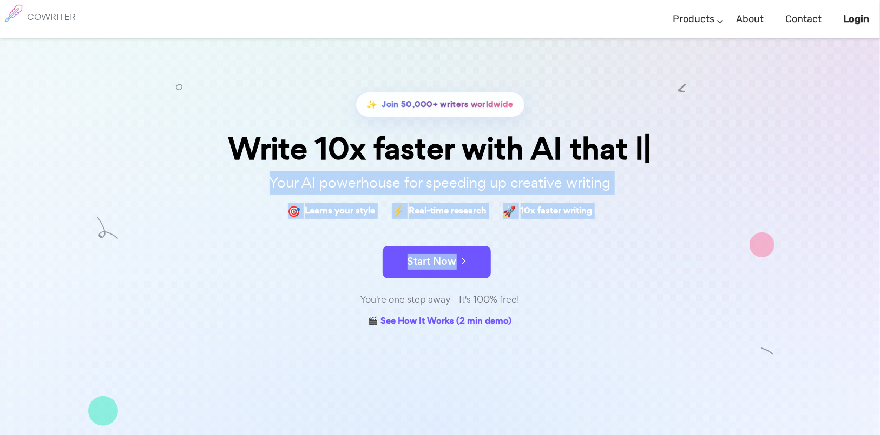
drag, startPoint x: 227, startPoint y: 183, endPoint x: 531, endPoint y: 226, distance: 307.5
click at [623, 265] on div "✨ Join 50,000+ writers worldwide Write 10x faster with AI that l Your AI powerh…" at bounding box center [439, 211] width 541 height 238
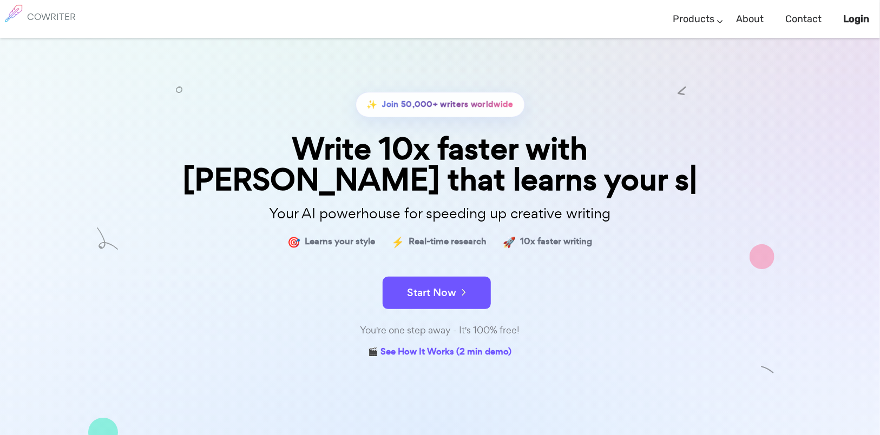
click at [275, 146] on div "Write 10x faster with [PERSON_NAME] that learns your s" at bounding box center [439, 165] width 541 height 62
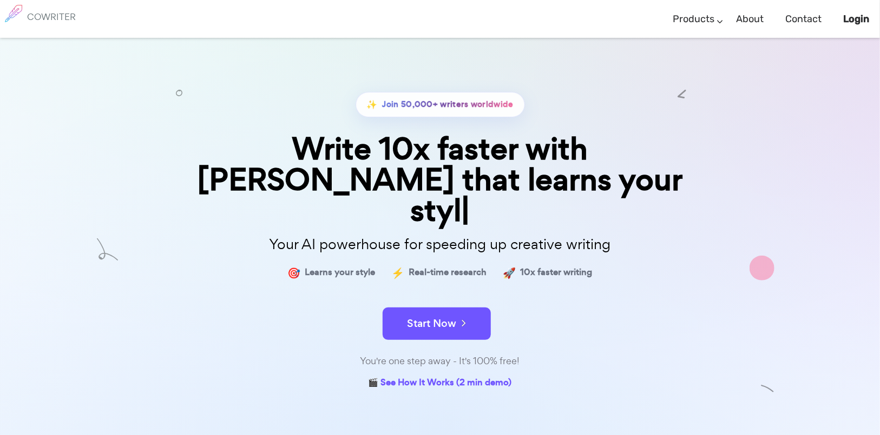
click at [275, 146] on div "Write 10x faster with [PERSON_NAME] that learns your styl" at bounding box center [439, 180] width 541 height 93
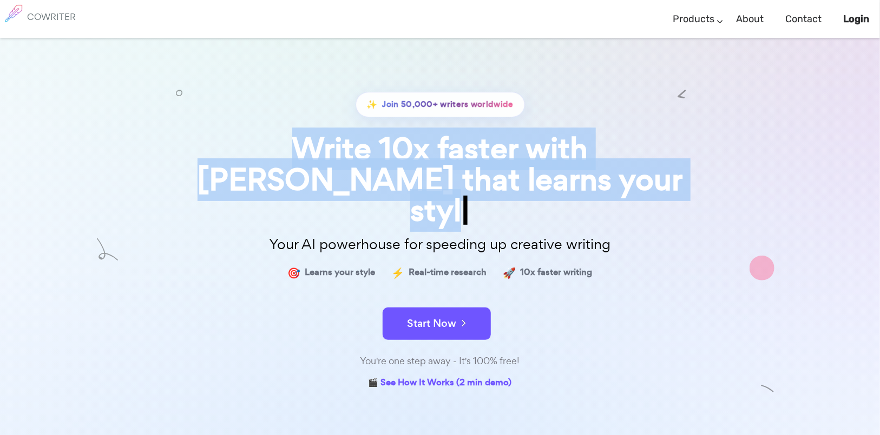
click at [275, 146] on div "Write 10x faster with [PERSON_NAME] that learns your styl" at bounding box center [439, 180] width 541 height 93
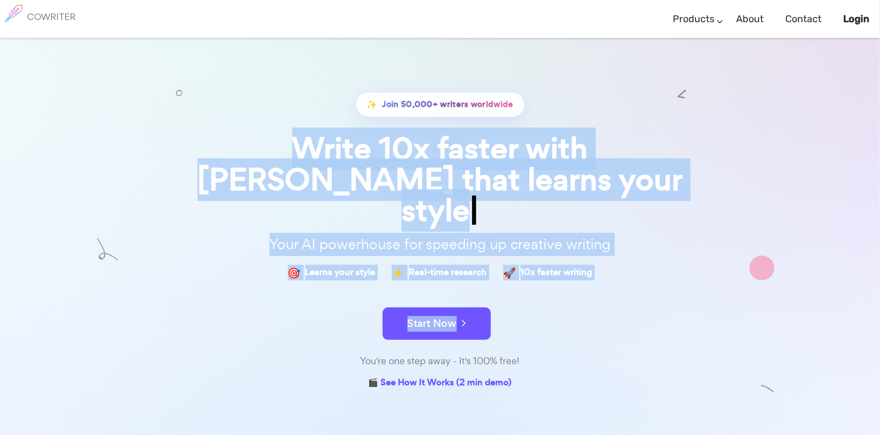
click at [662, 300] on form "Start Now" at bounding box center [439, 319] width 541 height 38
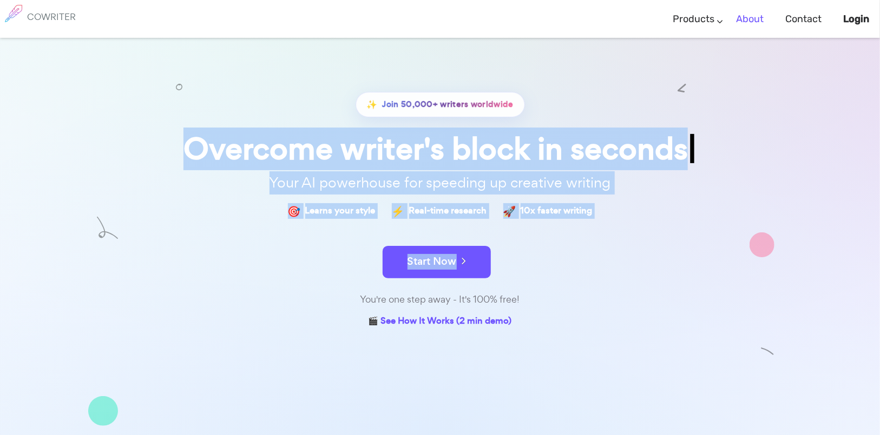
click at [748, 23] on link "About" at bounding box center [750, 19] width 28 height 32
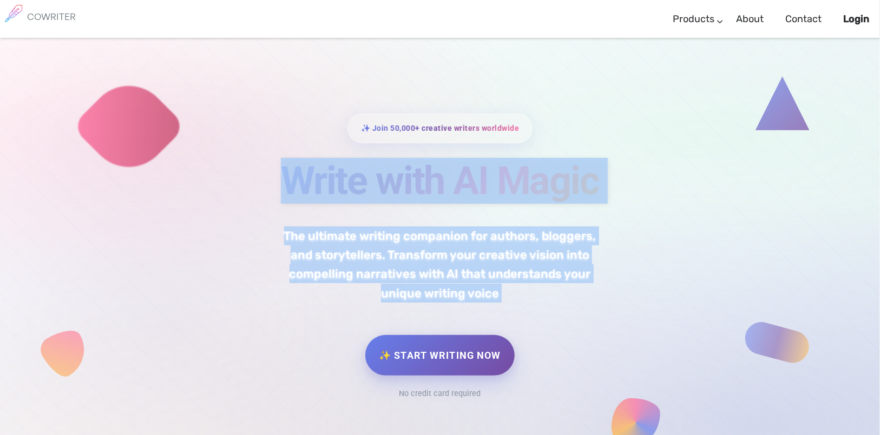
drag, startPoint x: 298, startPoint y: 195, endPoint x: 558, endPoint y: 334, distance: 294.6
click at [558, 334] on div "✨ Join 50,000+ creative writers worldwide Write with AI Magic The ultimate writ…" at bounding box center [439, 279] width 541 height 330
click at [540, 272] on p "The ultimate writing companion for authors, bloggers, and storytellers. Transfo…" at bounding box center [440, 261] width 352 height 84
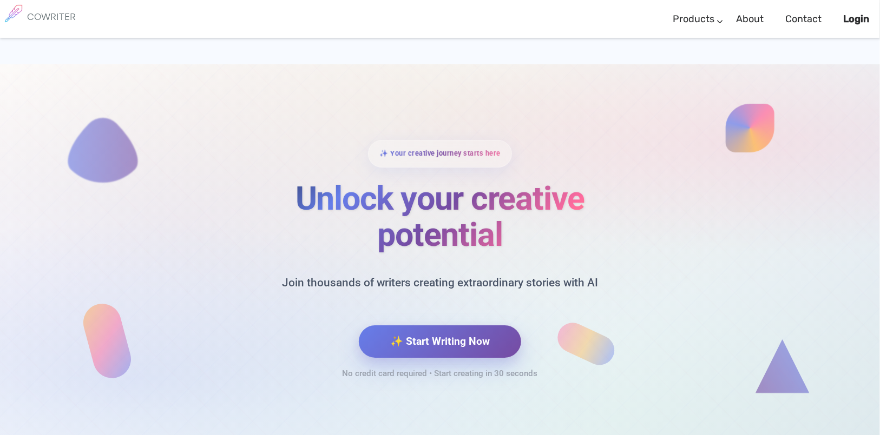
scroll to position [4555, 0]
